Goal: Task Accomplishment & Management: Manage account settings

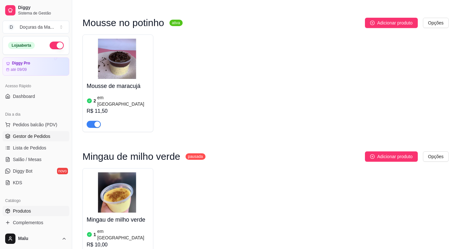
scroll to position [4148, 0]
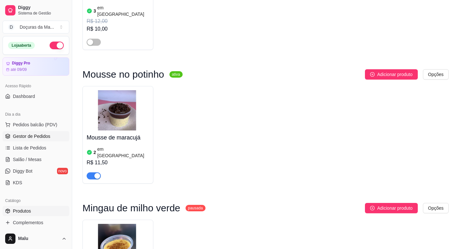
click at [26, 135] on span "Gestor de Pedidos" at bounding box center [31, 136] width 37 height 6
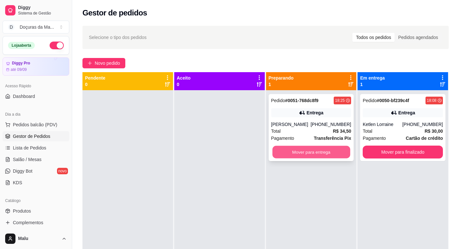
click at [314, 154] on button "Mover para entrega" at bounding box center [311, 152] width 78 height 13
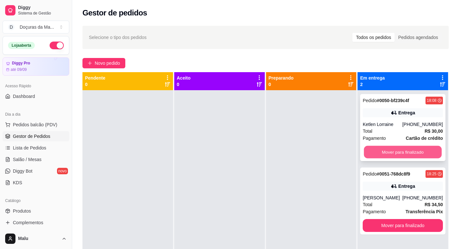
click at [398, 148] on button "Mover para finalizado" at bounding box center [403, 152] width 78 height 13
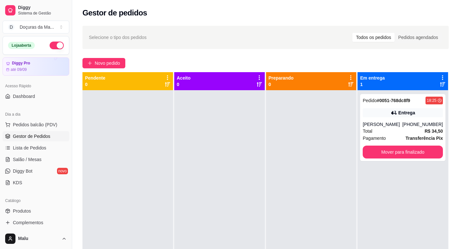
click at [398, 142] on div "Pagamento Transferência Pix" at bounding box center [403, 138] width 80 height 7
click at [399, 156] on button "Mover para finalizado" at bounding box center [403, 152] width 78 height 13
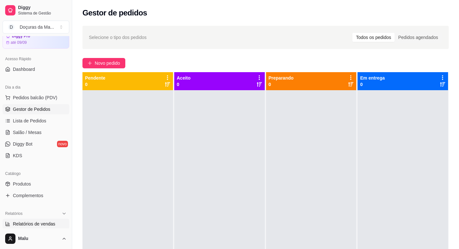
scroll to position [54, 0]
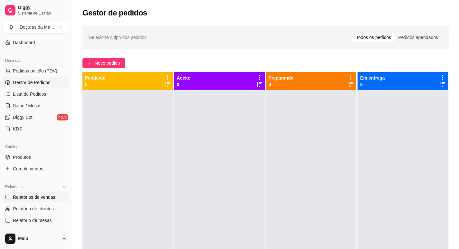
click at [15, 194] on span "Relatórios de vendas" at bounding box center [34, 197] width 43 height 6
select select "ALL"
select select "0"
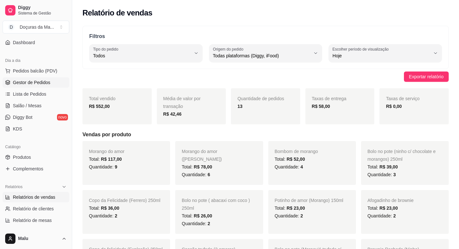
click at [27, 83] on span "Gestor de Pedidos" at bounding box center [31, 82] width 37 height 6
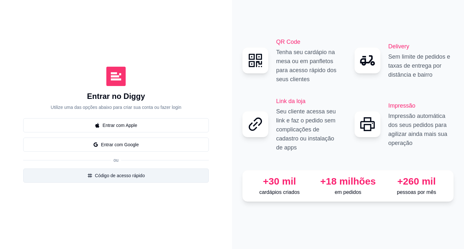
click at [104, 178] on button "Código de acesso rápido" at bounding box center [116, 176] width 186 height 14
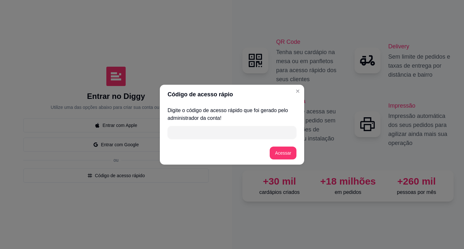
click at [193, 131] on input "" at bounding box center [231, 132] width 121 height 13
type input "EEC5C"
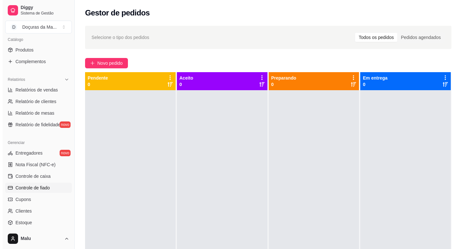
scroll to position [215, 0]
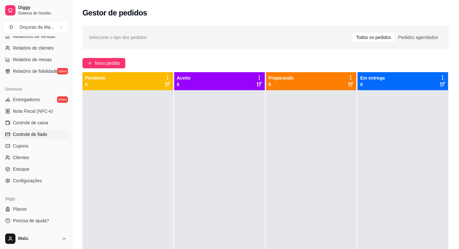
click at [29, 135] on span "Controle de fiado" at bounding box center [30, 134] width 34 height 6
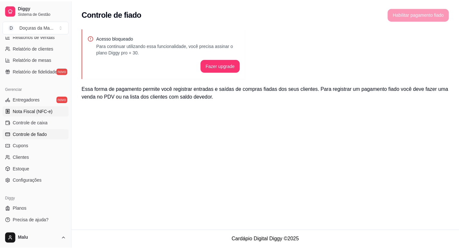
scroll to position [161, 0]
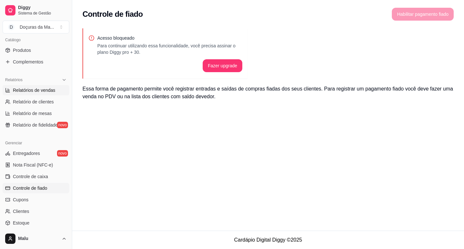
click at [24, 85] on link "Relatórios de vendas" at bounding box center [36, 90] width 67 height 10
select select "ALL"
select select "0"
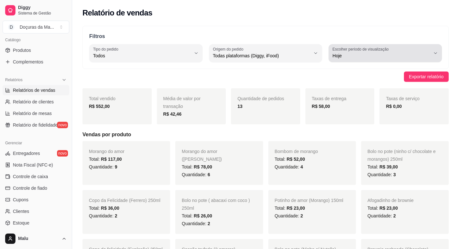
click at [423, 53] on span "Hoje" at bounding box center [382, 56] width 98 height 6
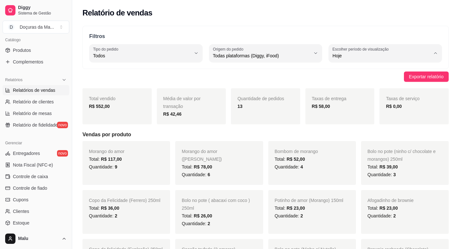
click at [336, 94] on span "7 dias" at bounding box center [382, 92] width 93 height 6
type input "7"
select select "7"
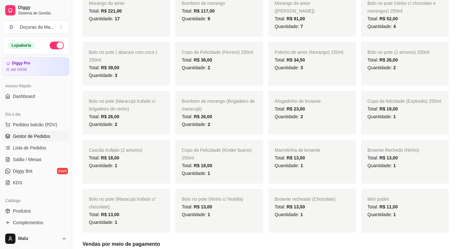
click at [26, 135] on span "Gestor de Pedidos" at bounding box center [31, 136] width 37 height 6
